Goal: Download file/media

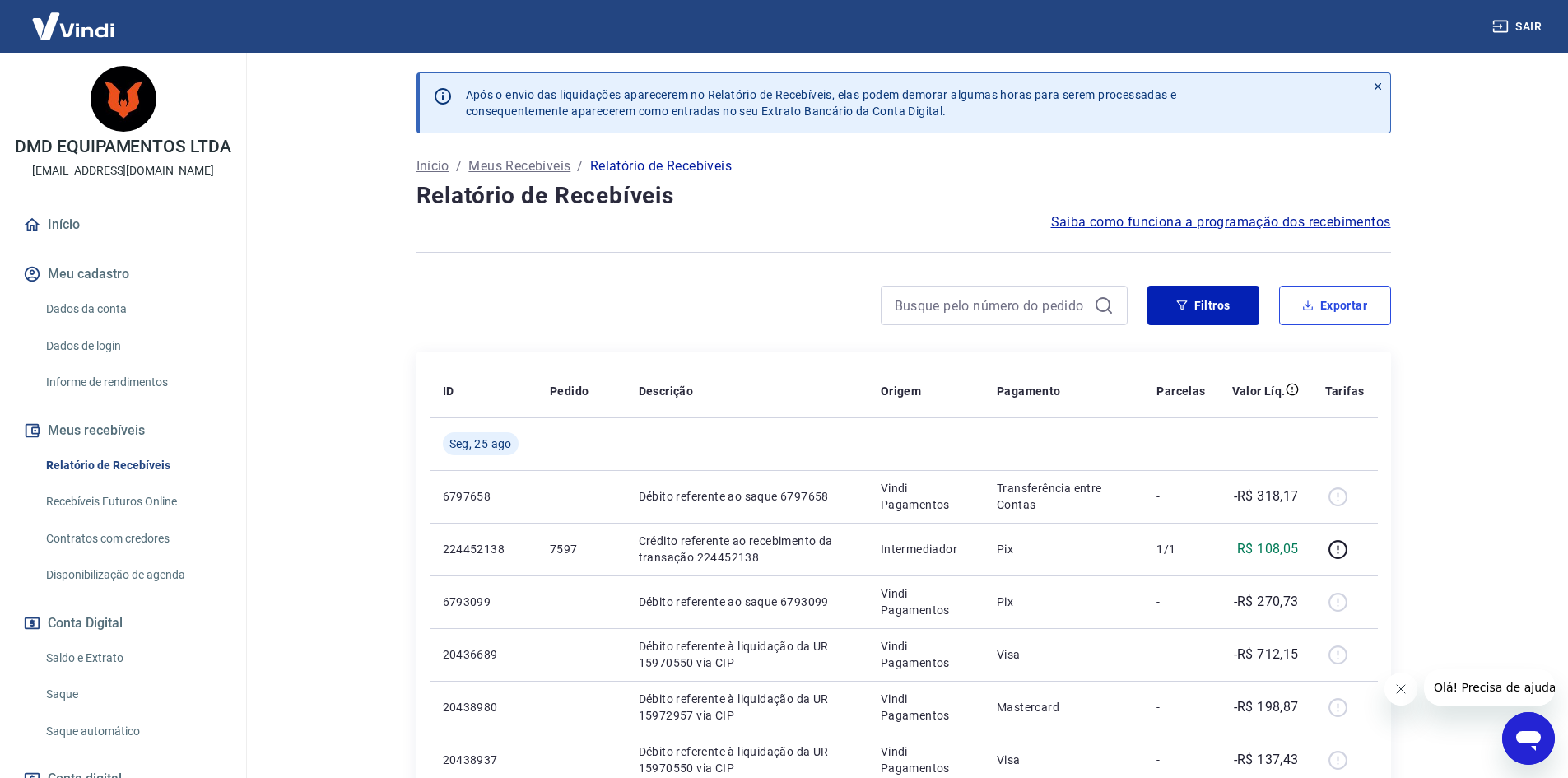
click at [1361, 300] on button "Exportar" at bounding box center [1335, 306] width 112 height 40
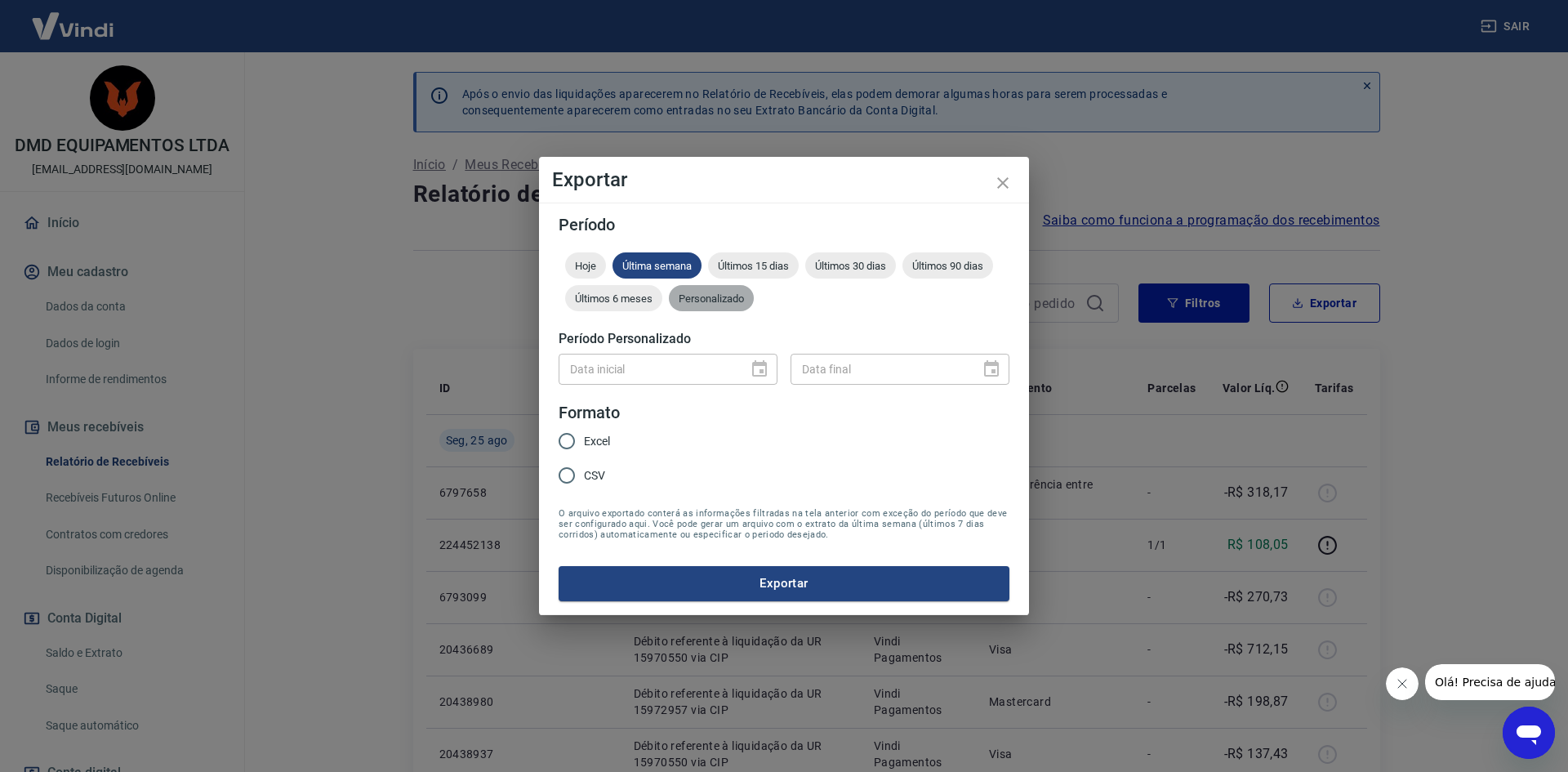
click at [740, 285] on div "Personalizado" at bounding box center [712, 298] width 85 height 26
click at [755, 364] on icon "Choose date" at bounding box center [759, 368] width 15 height 16
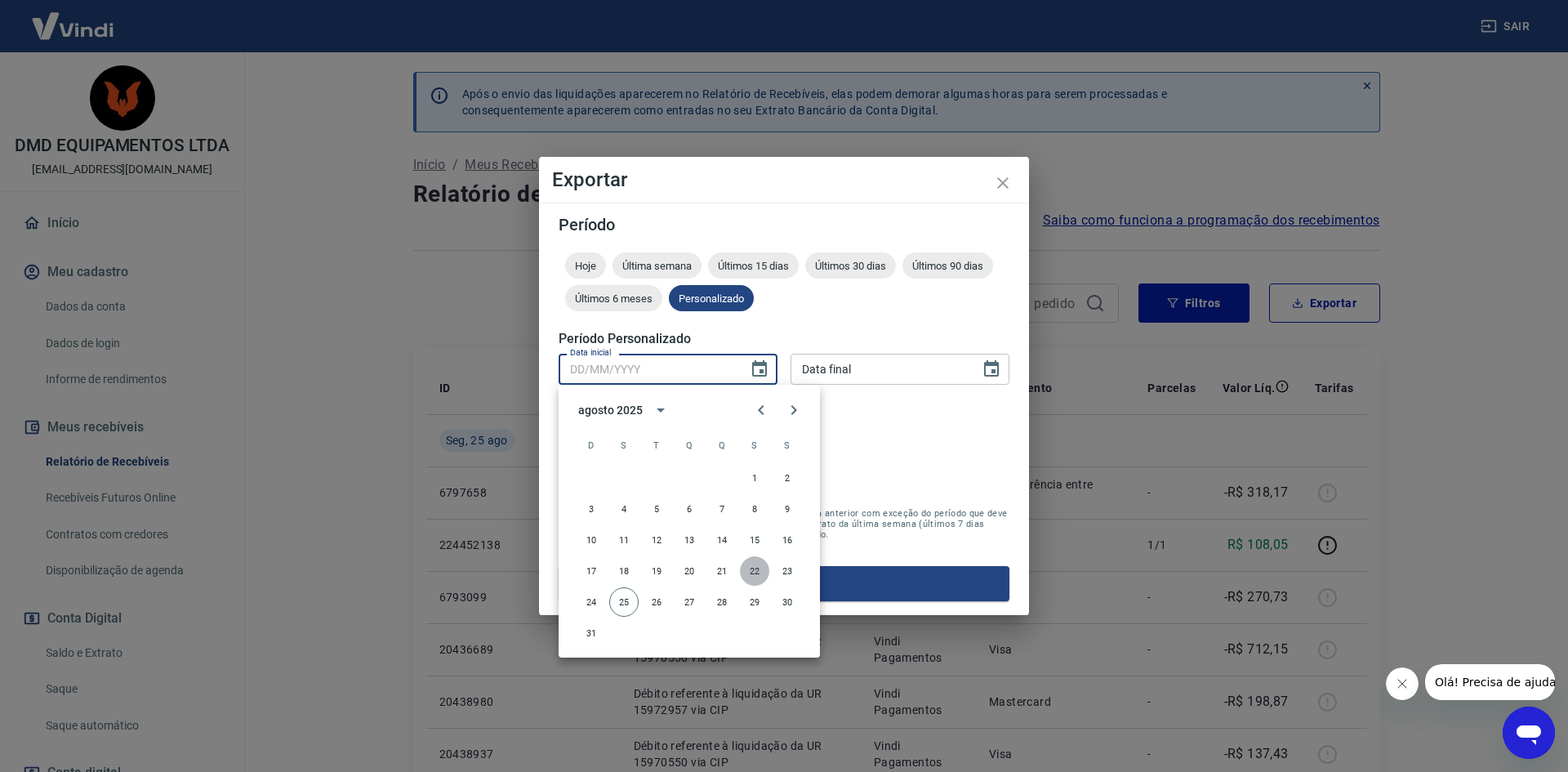
click at [753, 564] on button "22" at bounding box center [755, 572] width 30 height 30
type input "[DATE]"
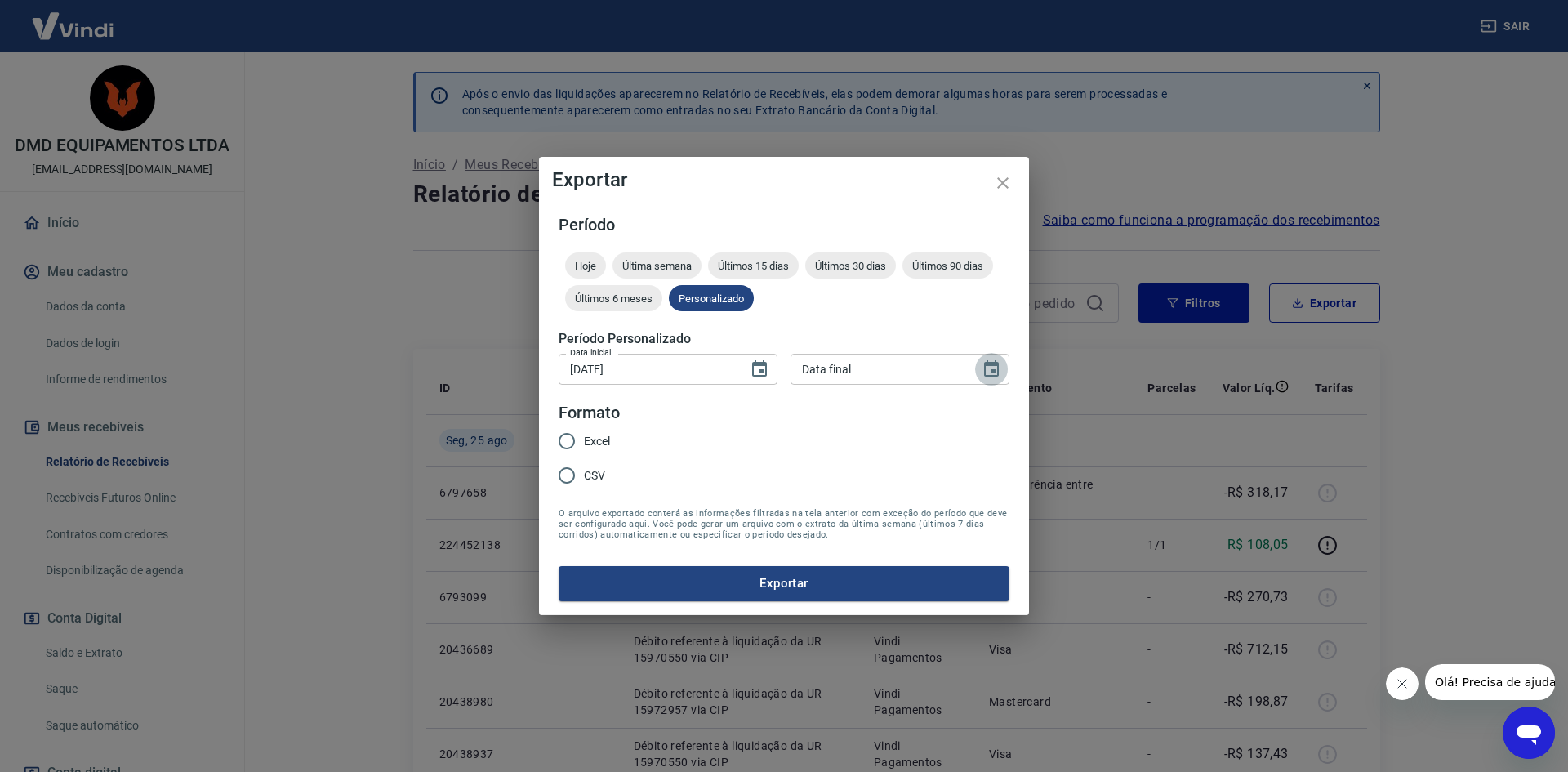
click at [999, 373] on icon "Choose date" at bounding box center [991, 369] width 20 height 20
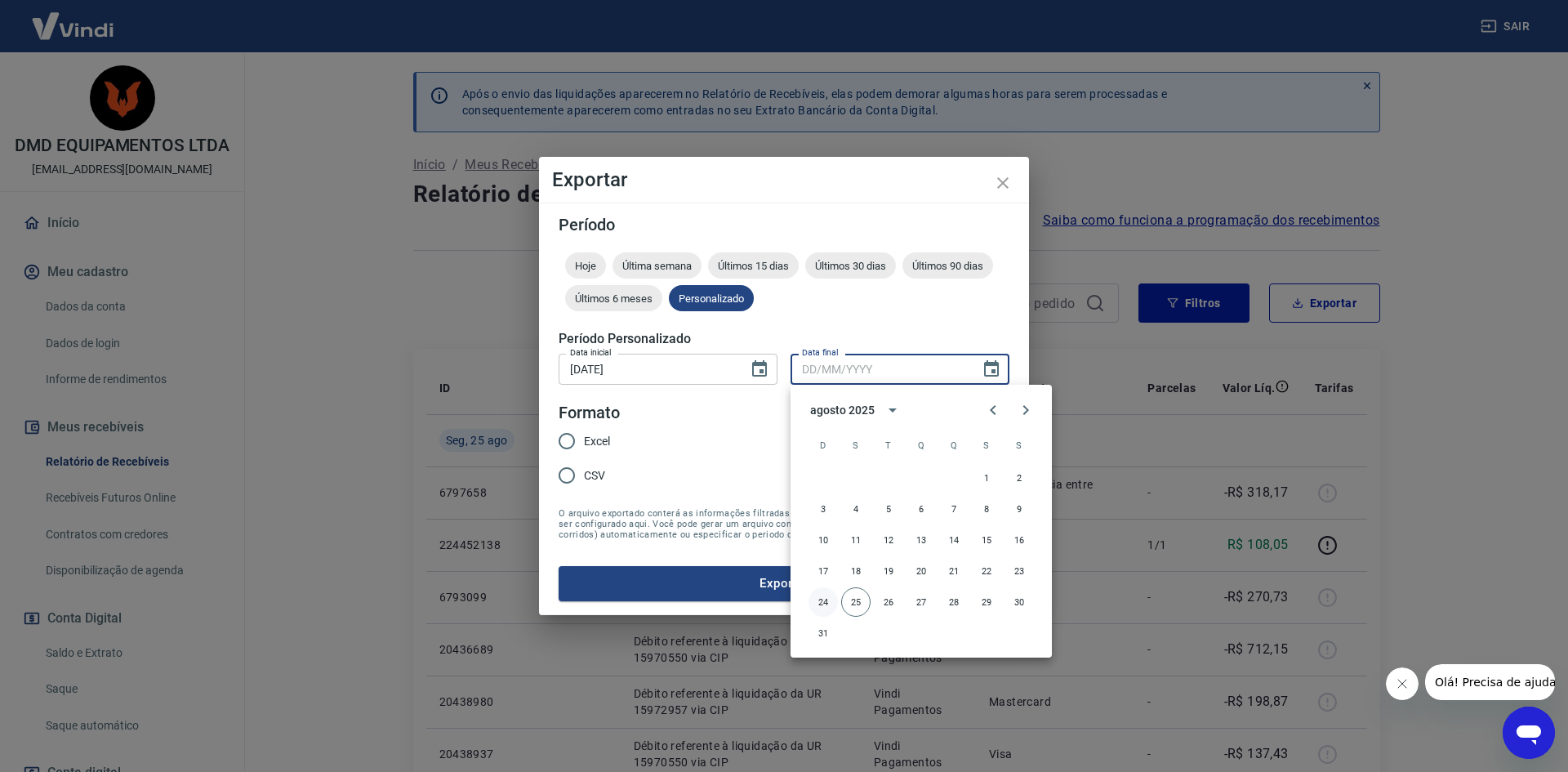
click at [825, 604] on button "24" at bounding box center [824, 602] width 30 height 30
type input "[DATE]"
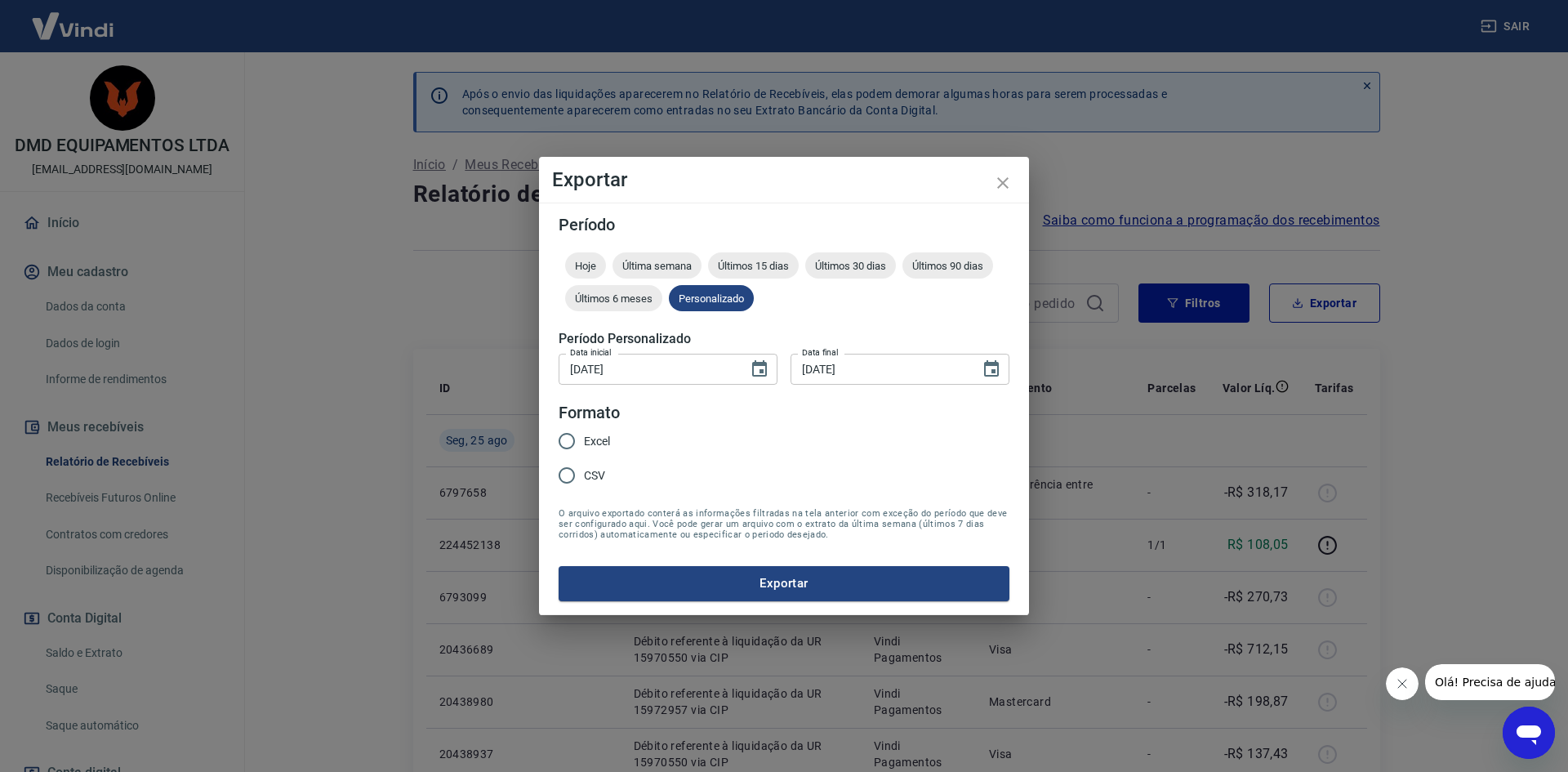
click at [564, 441] on input "Excel" at bounding box center [567, 441] width 35 height 35
radio input "true"
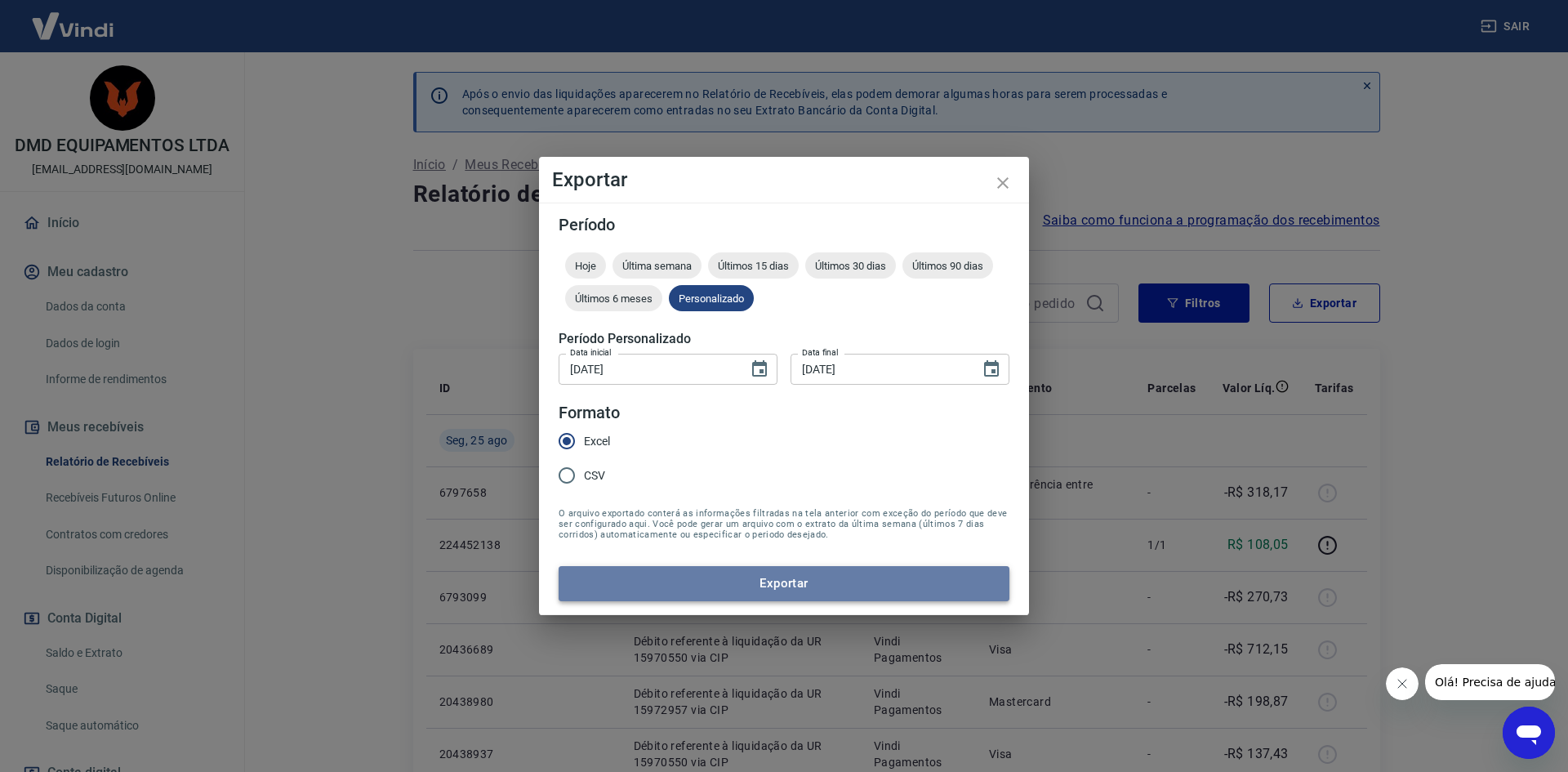
click at [784, 574] on button "Exportar" at bounding box center [784, 582] width 451 height 35
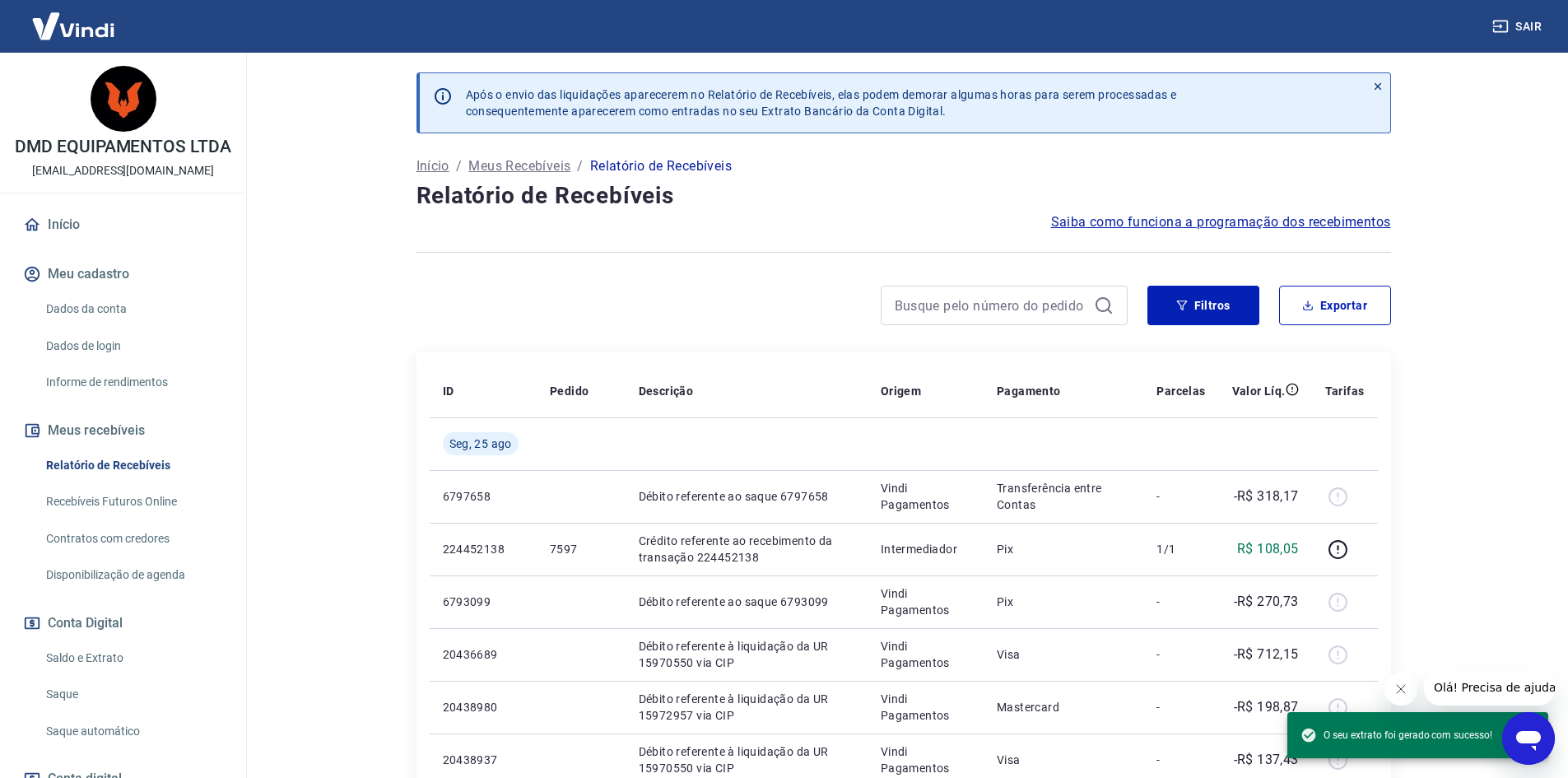
click at [1528, 26] on button "Sair" at bounding box center [1518, 27] width 59 height 30
